Goal: Task Accomplishment & Management: Manage account settings

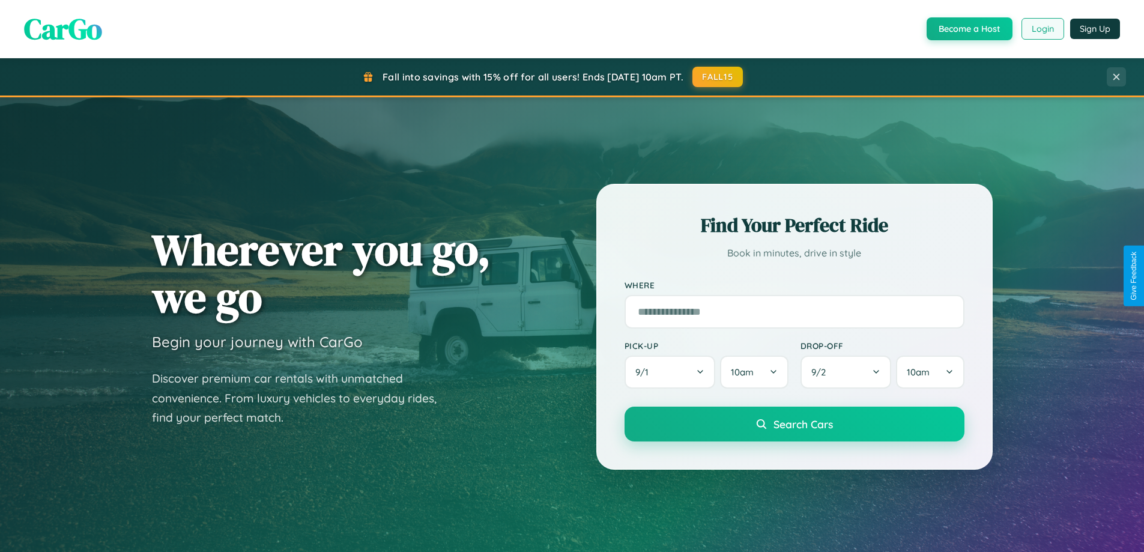
click at [1042, 29] on button "Login" at bounding box center [1042, 29] width 43 height 22
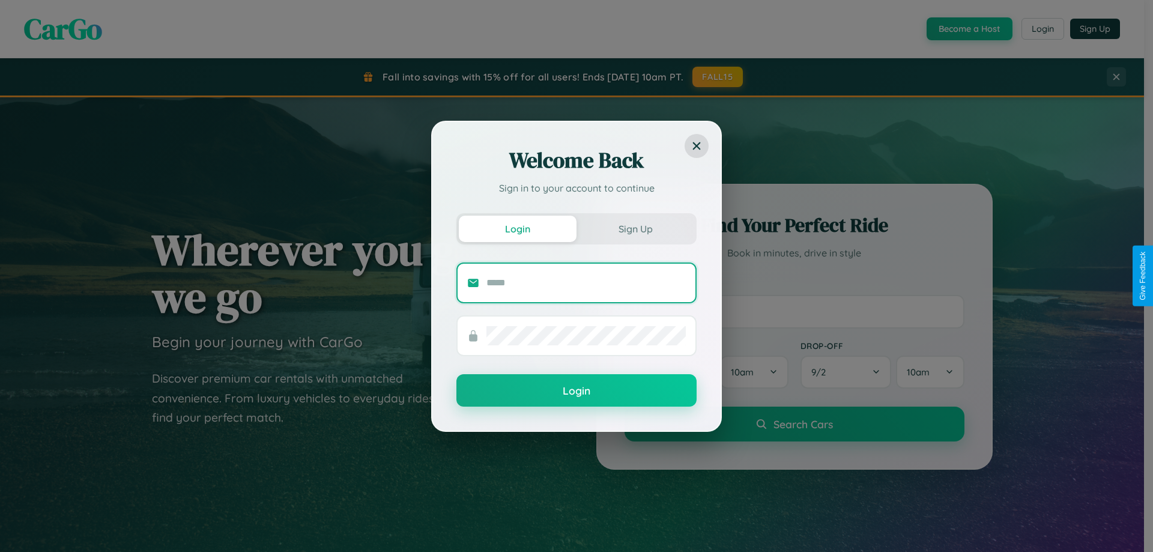
click at [586, 282] on input "text" at bounding box center [585, 282] width 199 height 19
type input "**********"
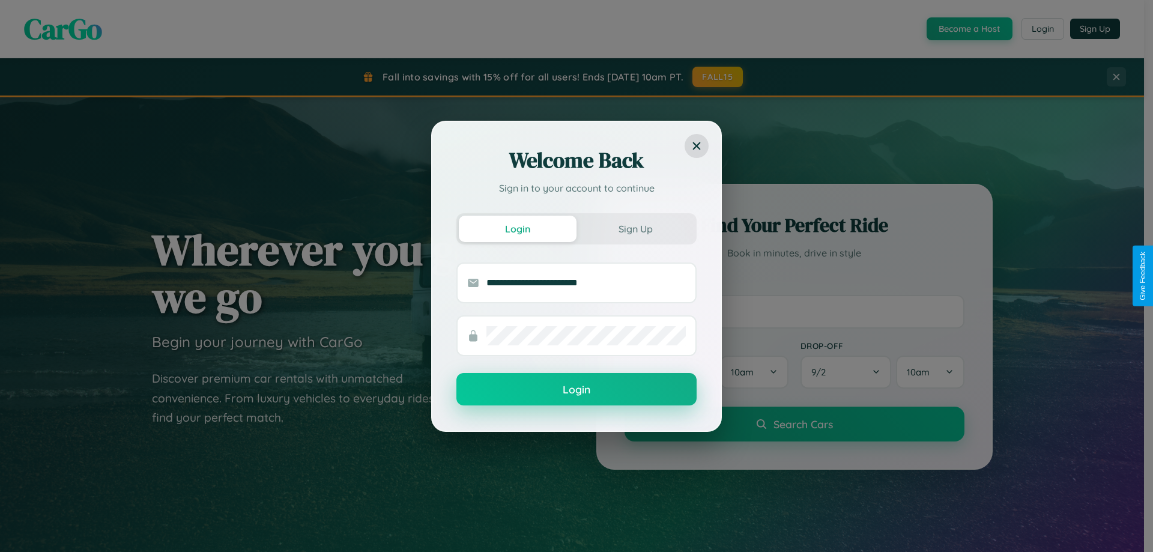
click at [576, 390] on button "Login" at bounding box center [576, 389] width 240 height 32
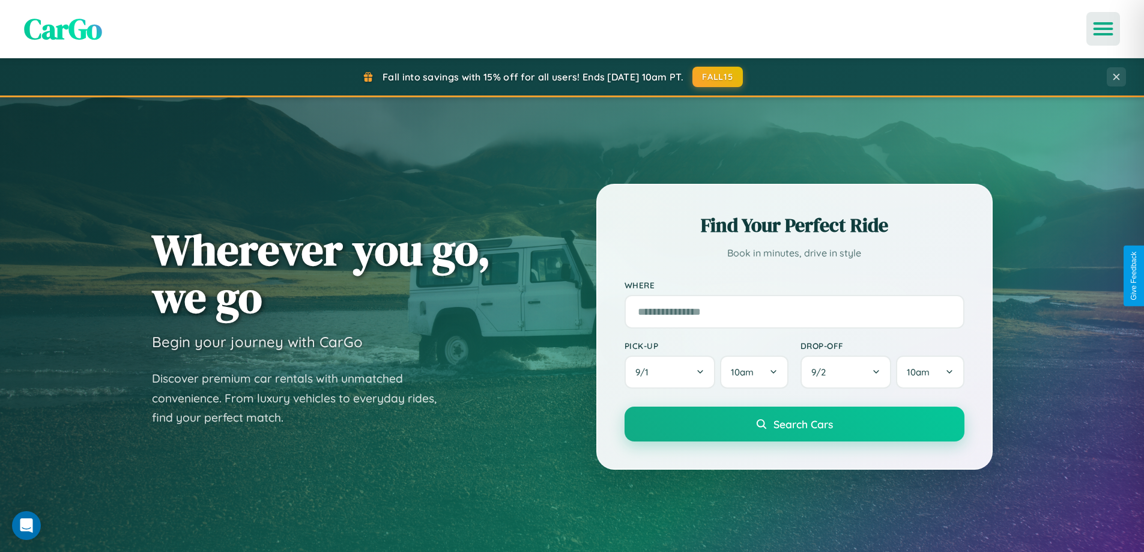
click at [1103, 29] on icon "Open menu" at bounding box center [1102, 28] width 17 height 11
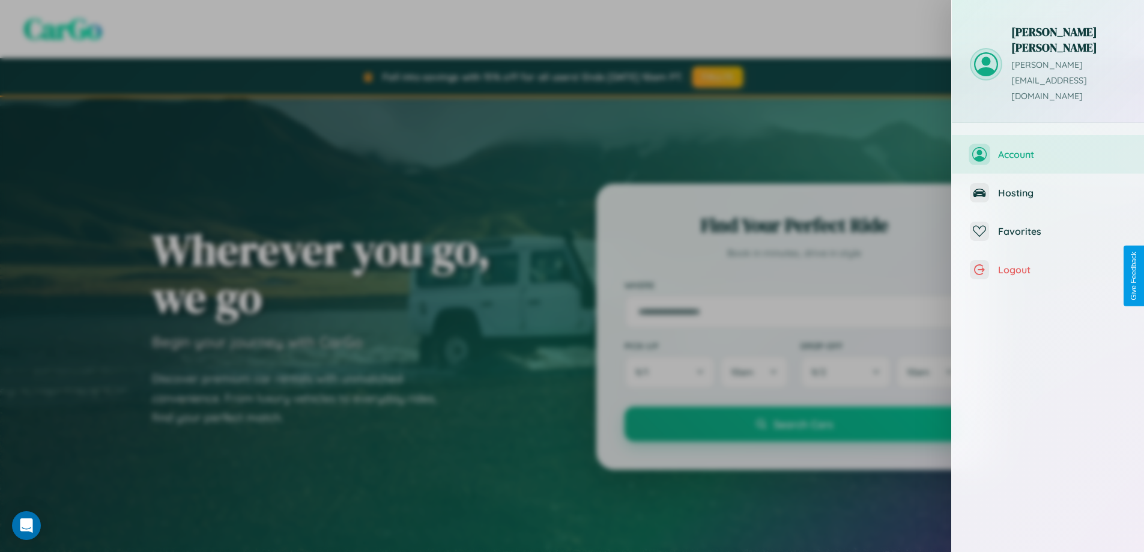
click at [1048, 148] on span "Account" at bounding box center [1062, 154] width 128 height 12
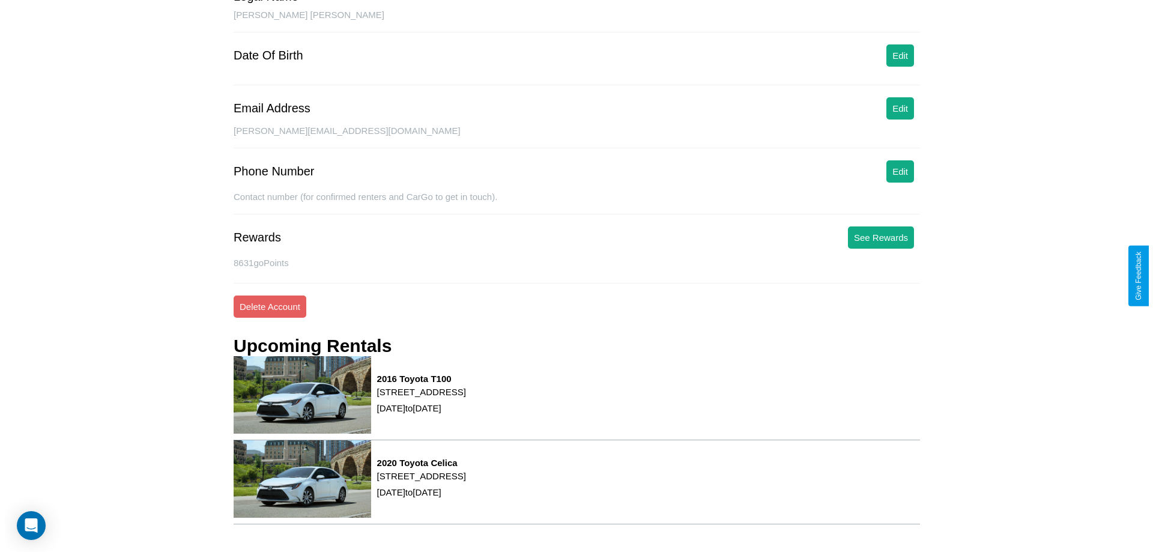
scroll to position [152, 0]
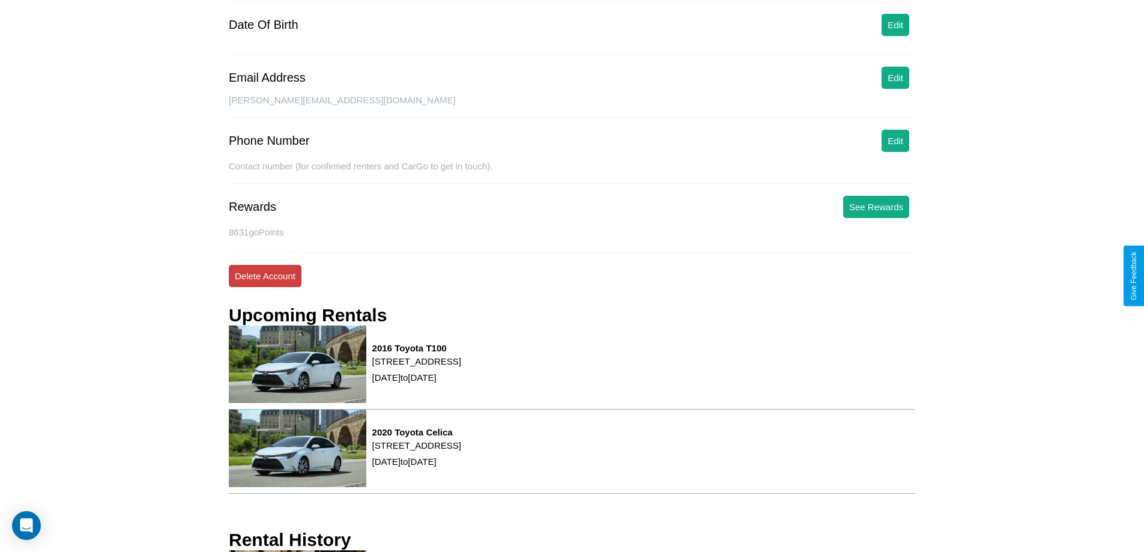
click at [265, 276] on button "Delete Account" at bounding box center [265, 276] width 73 height 22
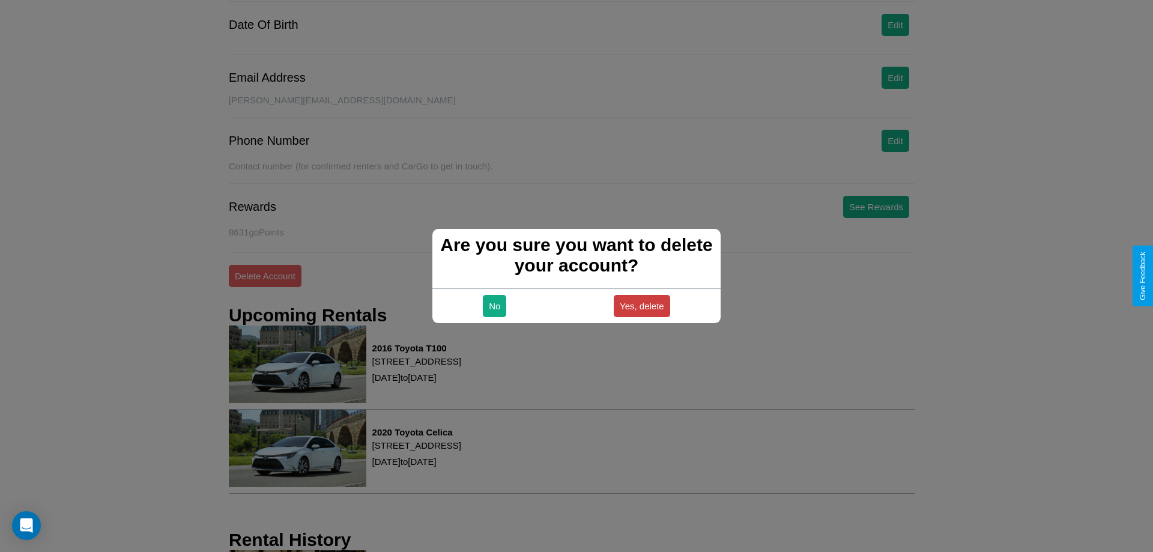
click at [641, 306] on button "Yes, delete" at bounding box center [642, 306] width 56 height 22
